Goal: Transaction & Acquisition: Purchase product/service

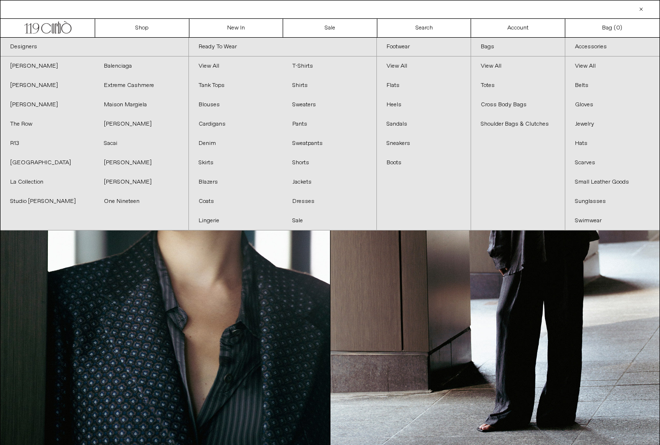
click at [35, 90] on link "[PERSON_NAME]" at bounding box center [47, 85] width 94 height 19
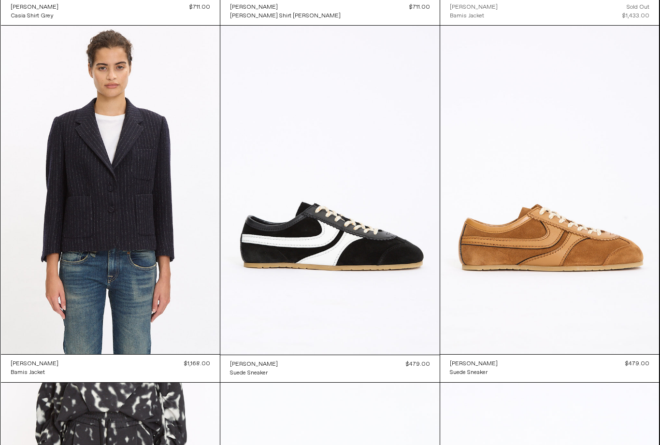
scroll to position [1458, 0]
click at [369, 253] on at bounding box center [329, 190] width 219 height 329
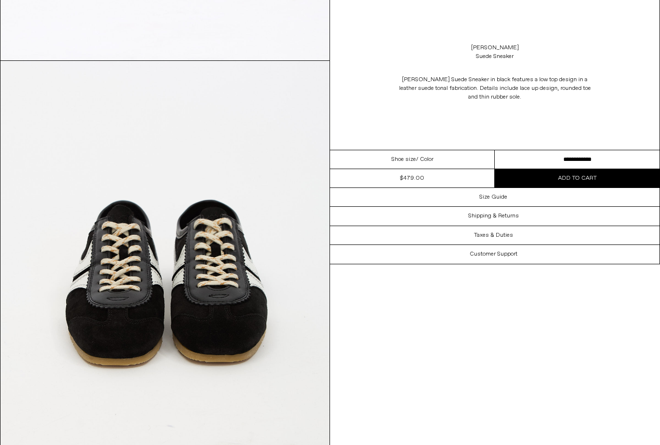
scroll to position [819, 0]
click at [590, 159] on select "**********" at bounding box center [577, 159] width 165 height 19
click at [517, 198] on div "Size Guide" at bounding box center [494, 197] width 329 height 18
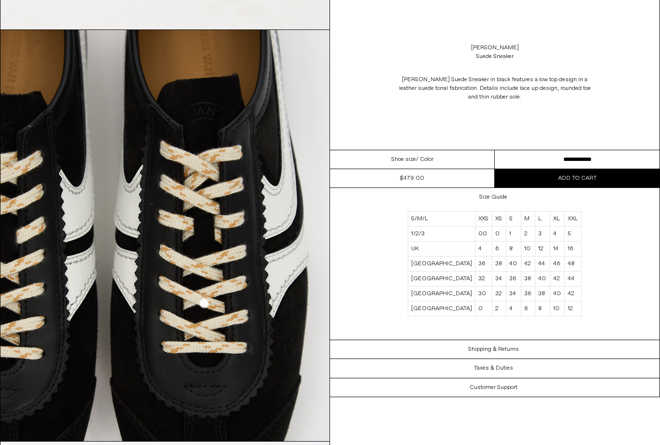
scroll to position [1290, 0]
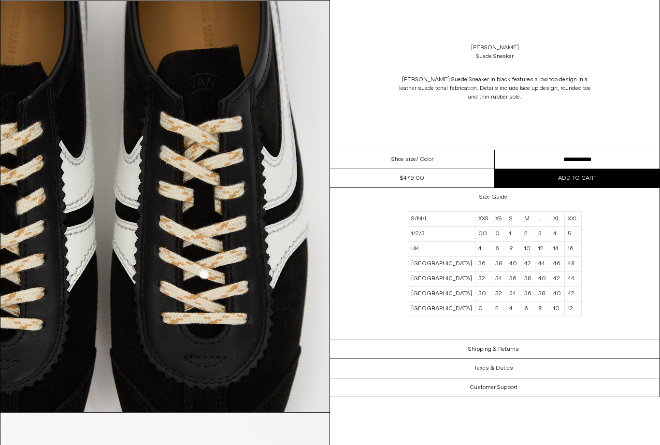
click at [529, 372] on div "Taxes & Duties" at bounding box center [494, 368] width 329 height 18
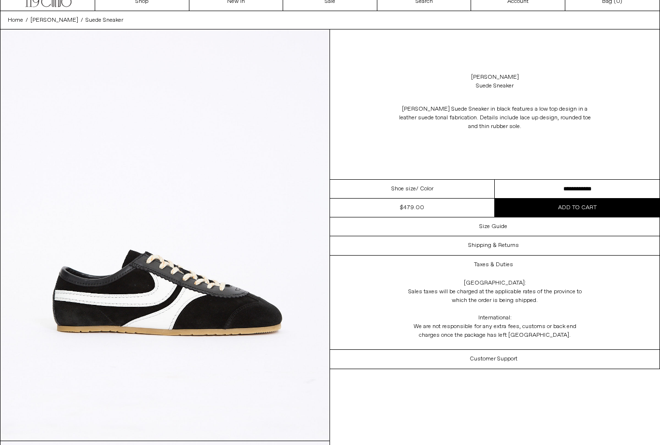
scroll to position [0, 0]
